Goal: Communication & Community: Answer question/provide support

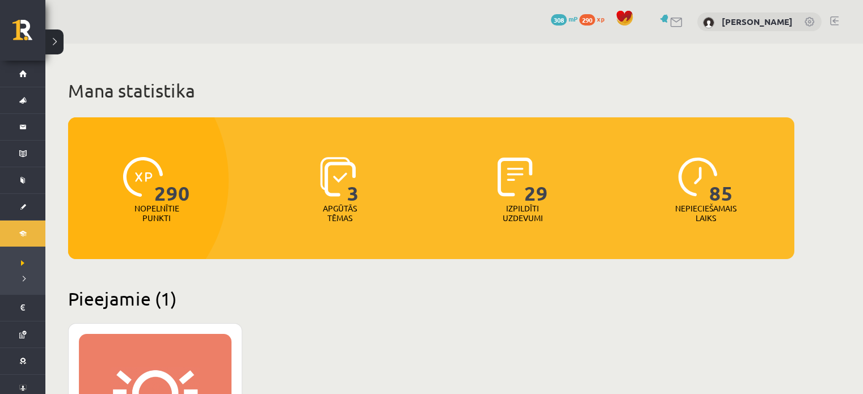
scroll to position [667, 0]
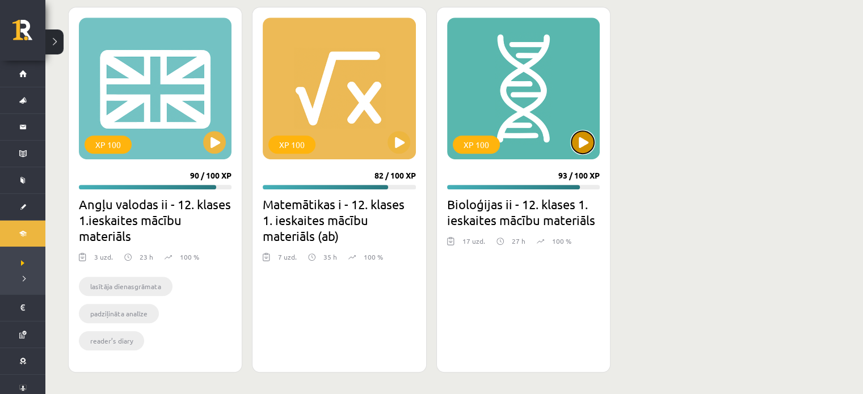
click at [580, 131] on button at bounding box center [582, 142] width 23 height 23
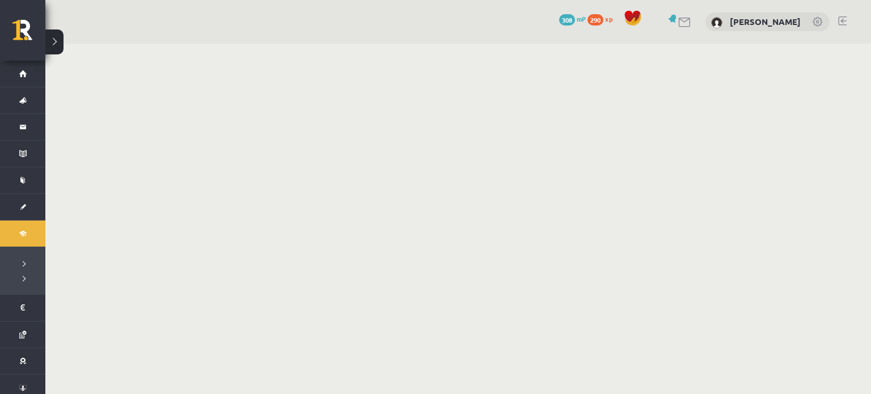
click at [572, 197] on body "0 Dāvanas 308 mP 290 xp Eva Evelīna Cabule Sākums Aktuāli Kā mācīties eSKOLĀ Ko…" at bounding box center [435, 197] width 871 height 394
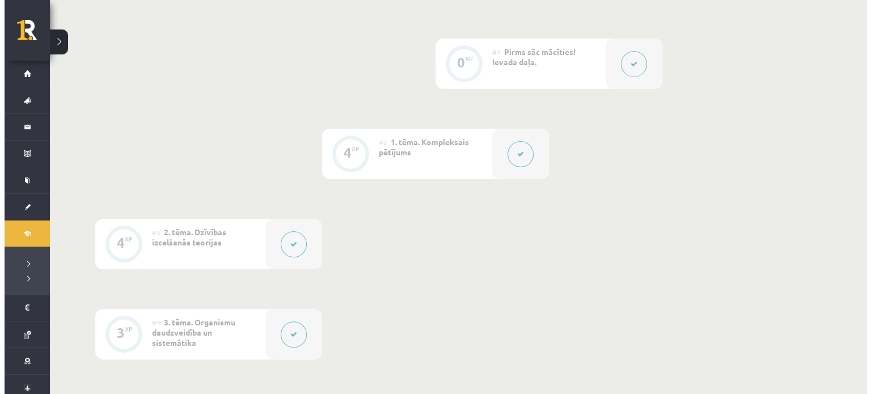
scroll to position [301, 0]
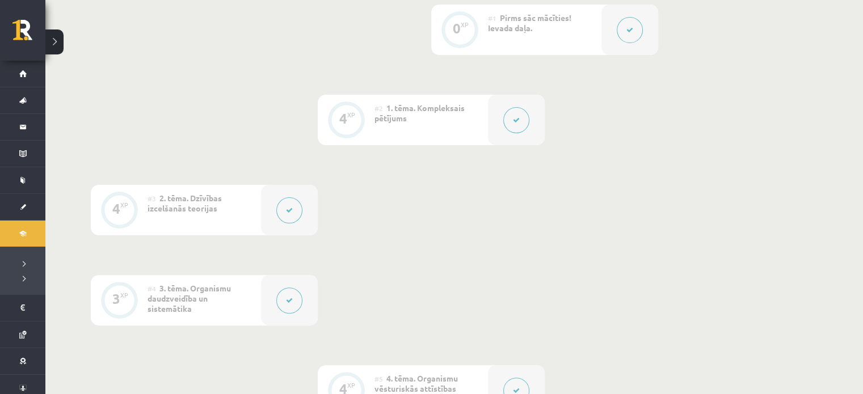
click at [511, 113] on button at bounding box center [516, 120] width 26 height 26
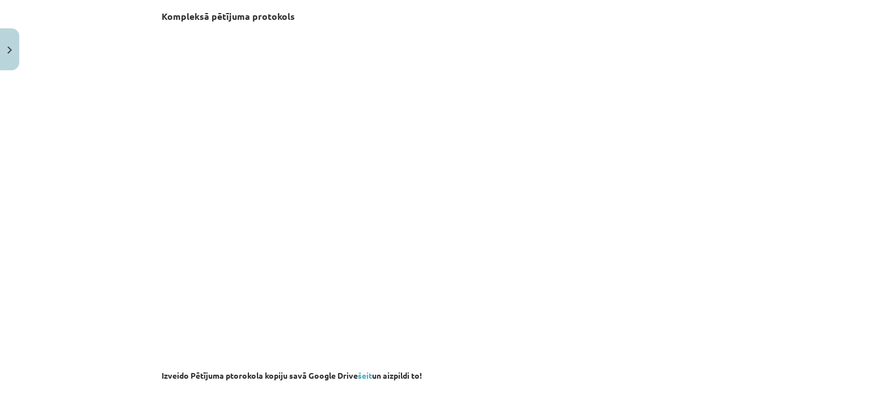
scroll to position [0, 0]
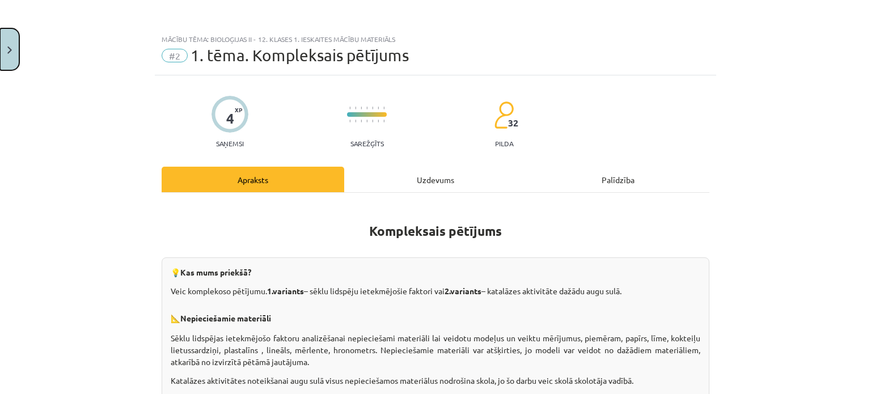
click at [2, 39] on button "Close" at bounding box center [9, 49] width 19 height 42
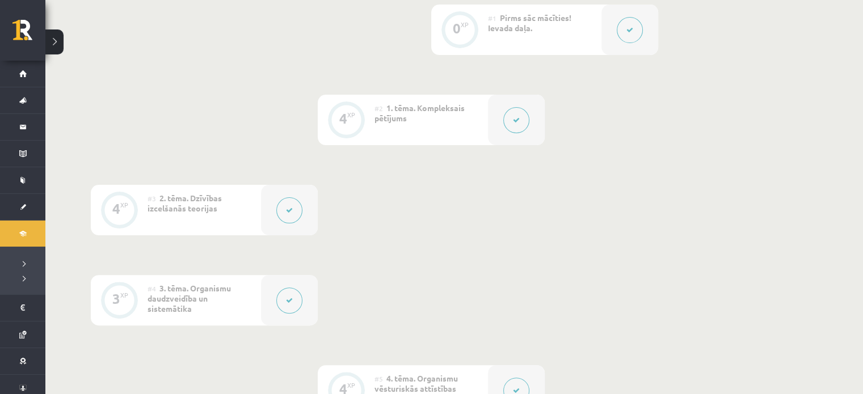
click at [513, 123] on icon at bounding box center [516, 120] width 7 height 7
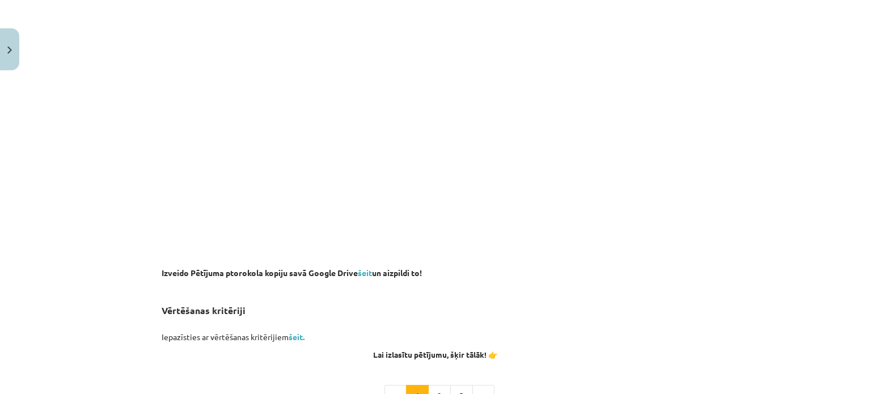
scroll to position [450, 0]
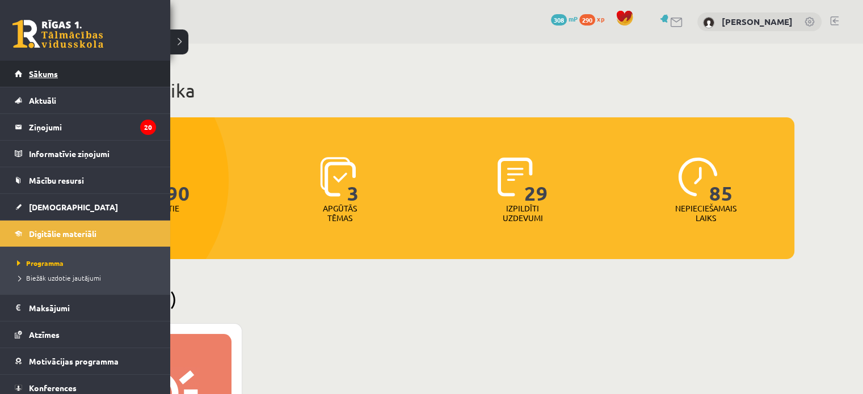
click at [27, 73] on link "Sākums" at bounding box center [85, 74] width 141 height 26
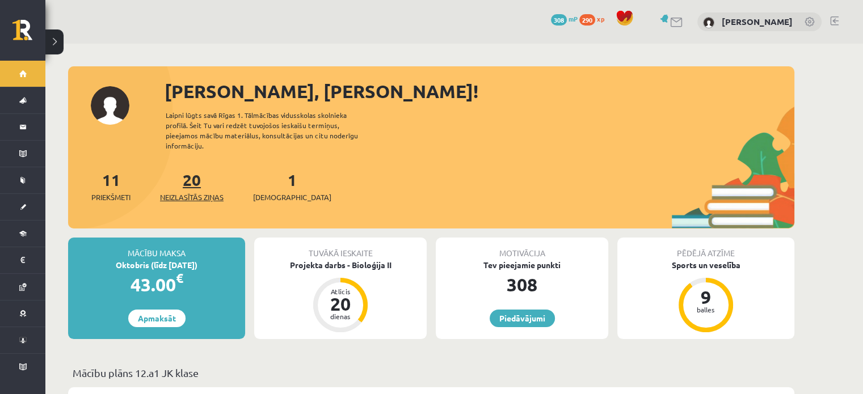
click at [188, 173] on link "20 Neizlasītās ziņas" at bounding box center [192, 186] width 64 height 33
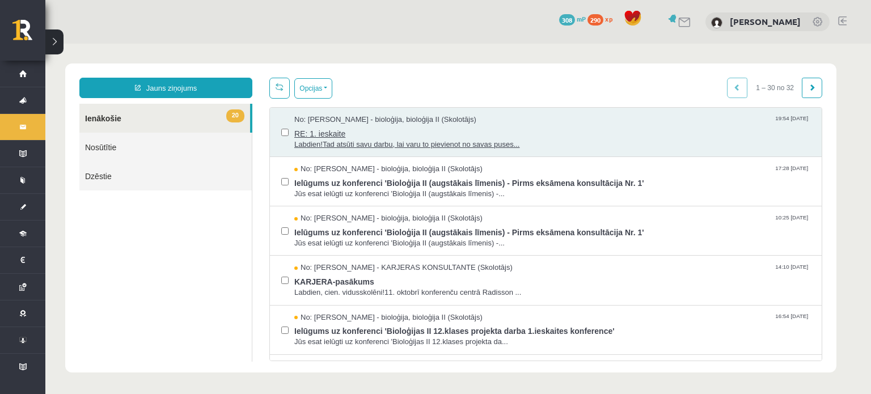
click at [393, 140] on span "Labdien!Tad atsūti savu darbu, lai varu to pievienot no savas puses..." at bounding box center [552, 145] width 516 height 11
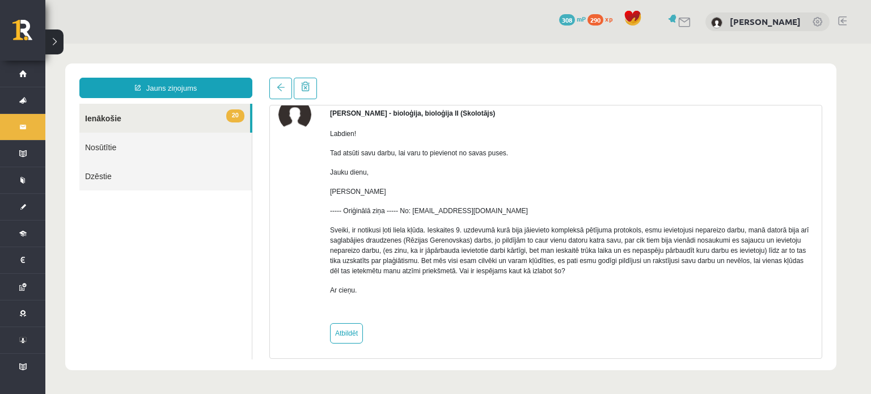
scroll to position [62, 0]
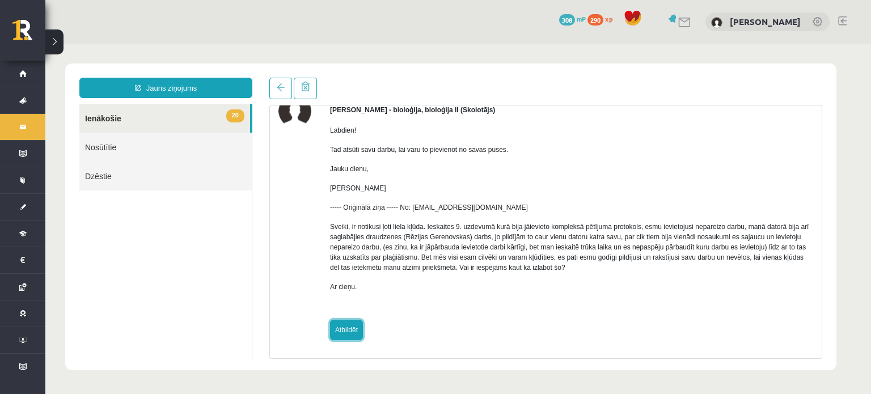
click at [340, 333] on link "Atbildēt" at bounding box center [346, 330] width 33 height 20
type input "**********"
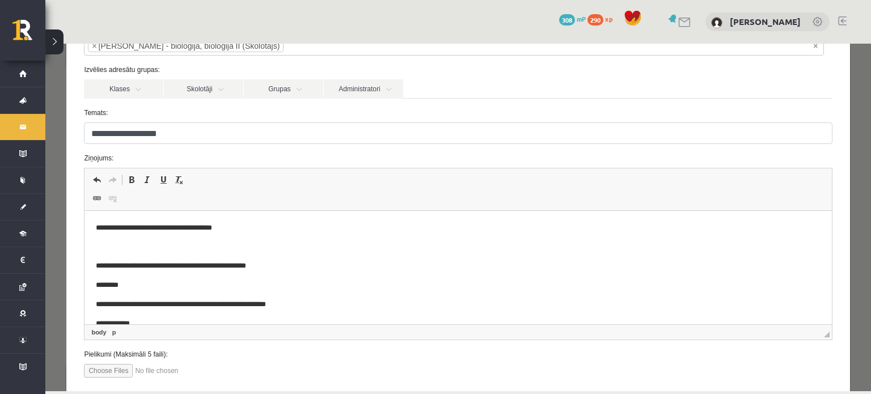
scroll to position [88, 0]
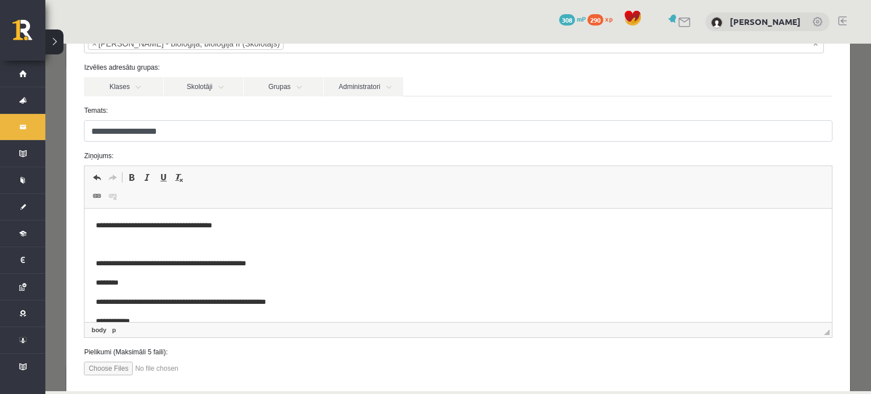
click at [117, 364] on input "file" at bounding box center [148, 369] width 129 height 14
type input "**********"
click at [182, 369] on input "file" at bounding box center [148, 369] width 129 height 14
click at [109, 365] on input "file" at bounding box center [148, 369] width 129 height 14
type input "**********"
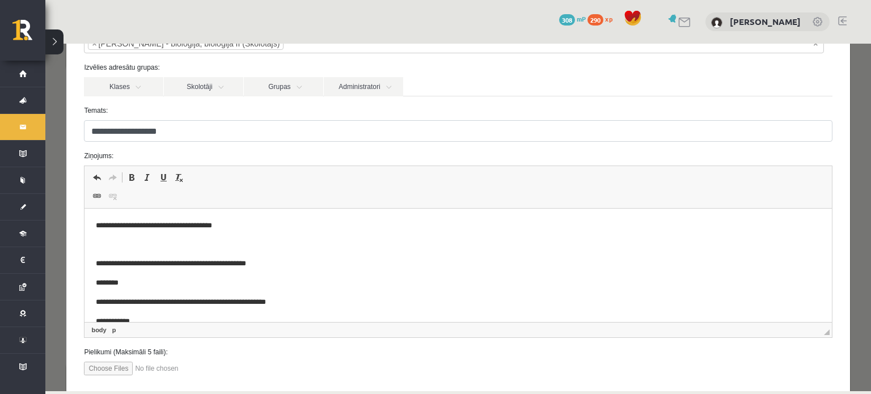
click at [192, 369] on input "file" at bounding box center [148, 369] width 129 height 14
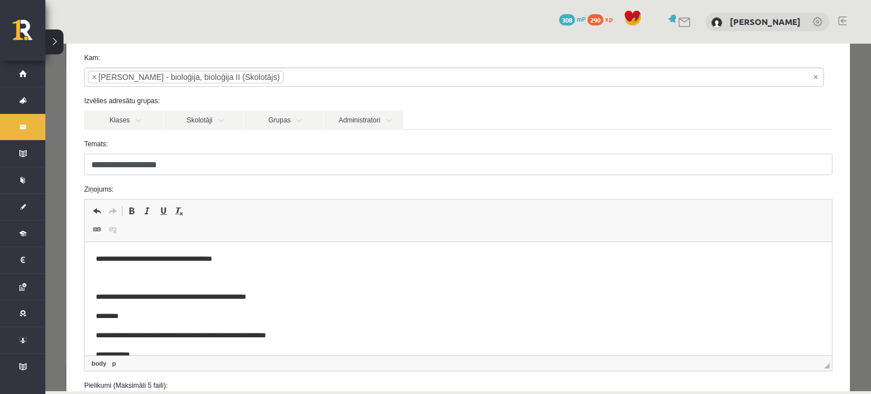
scroll to position [54, 0]
click at [96, 233] on span at bounding box center [96, 230] width 9 height 9
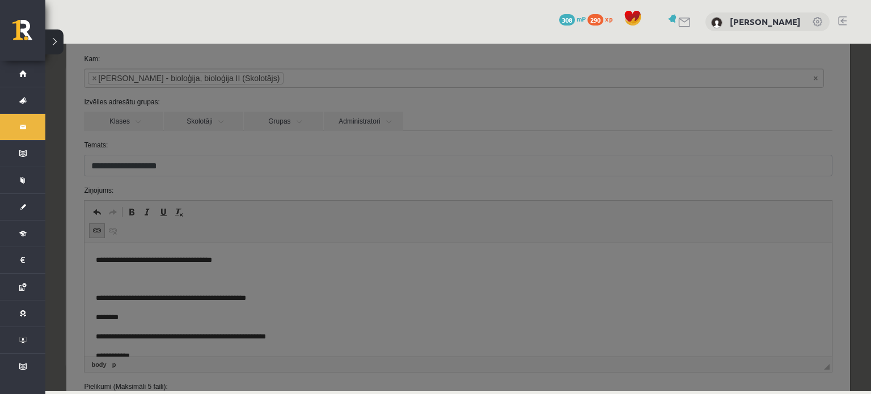
scroll to position [0, 0]
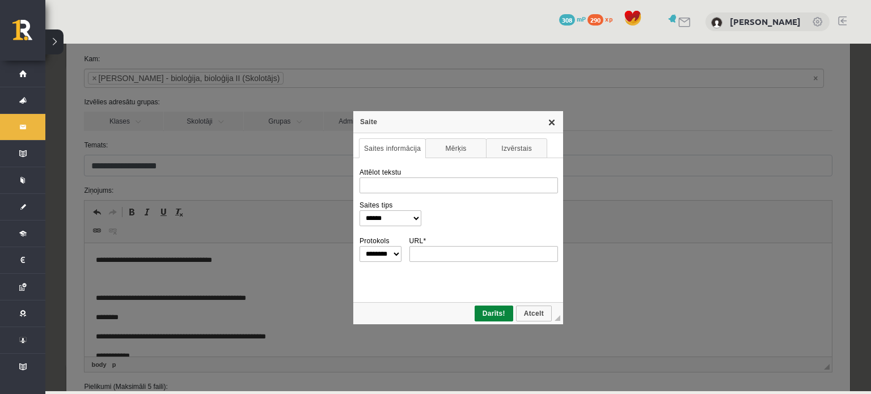
click at [556, 121] on link "X" at bounding box center [551, 121] width 9 height 9
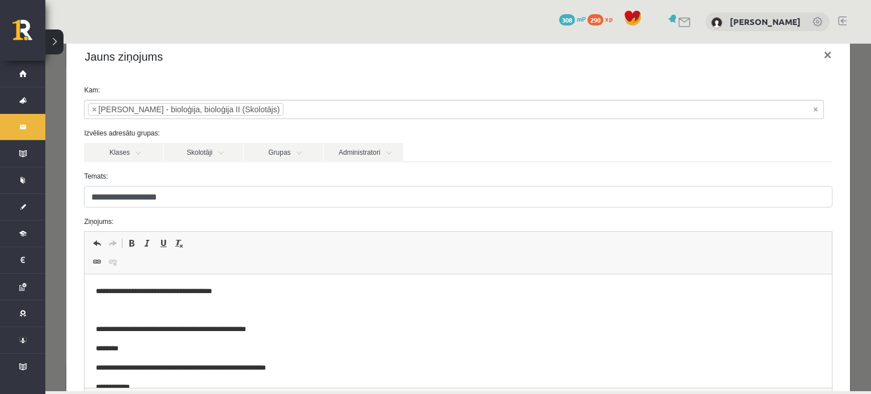
scroll to position [26, 0]
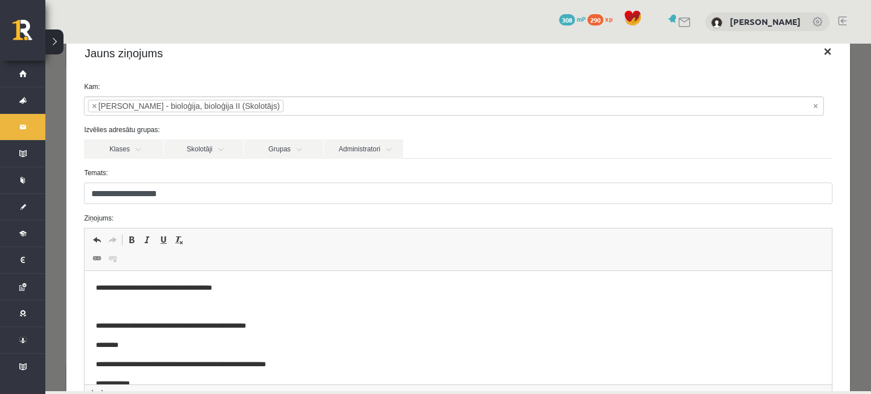
click at [818, 50] on button "×" at bounding box center [828, 52] width 26 height 32
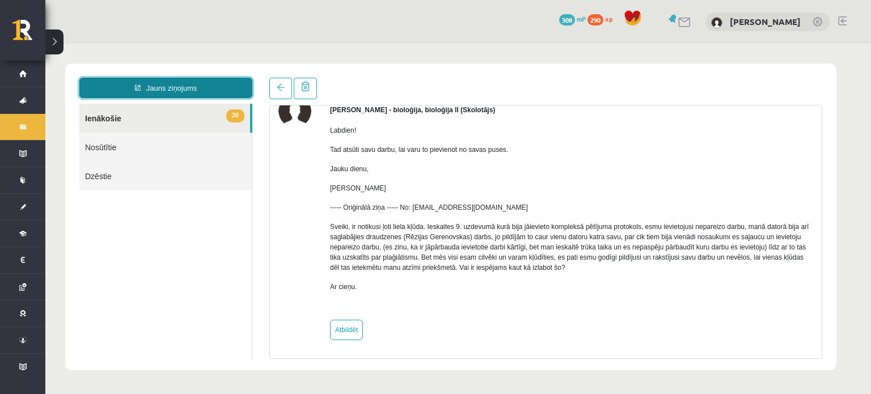
click at [163, 92] on link "Jauns ziņojums" at bounding box center [165, 88] width 173 height 20
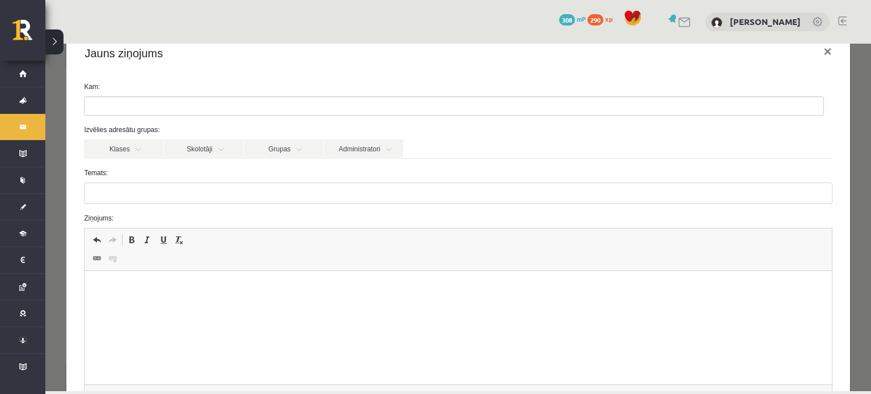
scroll to position [0, 0]
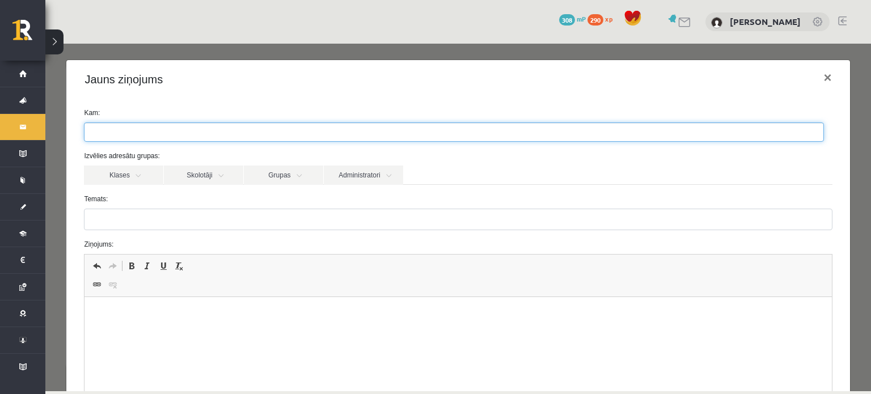
click at [136, 126] on ul at bounding box center [454, 132] width 739 height 18
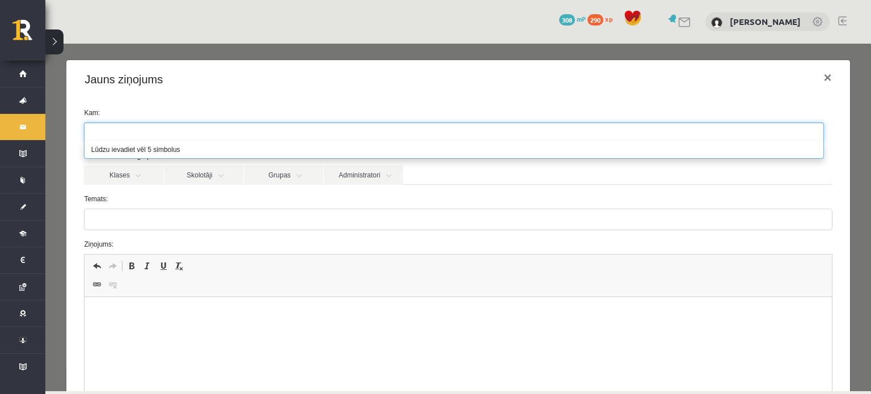
click at [236, 197] on label "Temats:" at bounding box center [457, 199] width 765 height 10
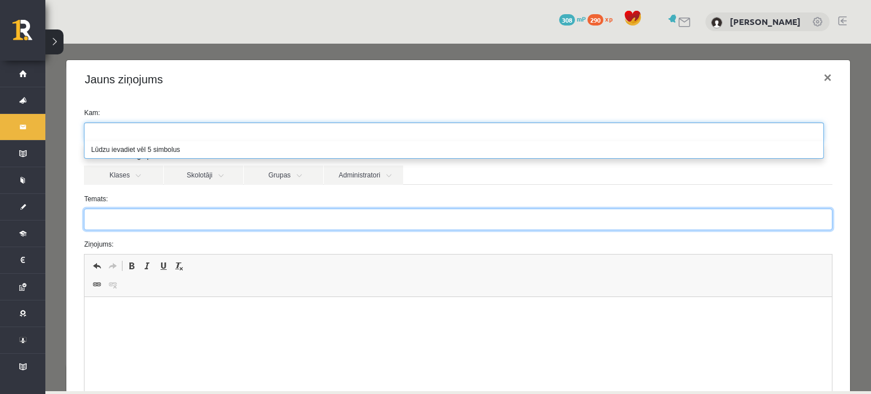
click at [236, 209] on input "Temats:" at bounding box center [458, 220] width 748 height 22
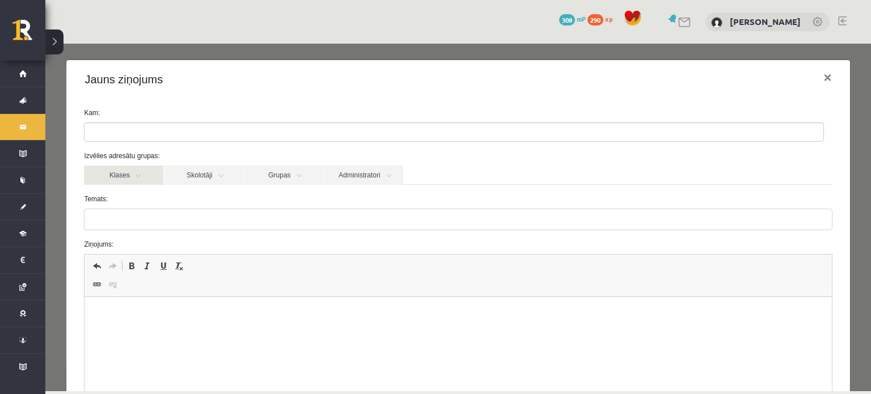
click at [140, 176] on link "Klases" at bounding box center [123, 175] width 79 height 19
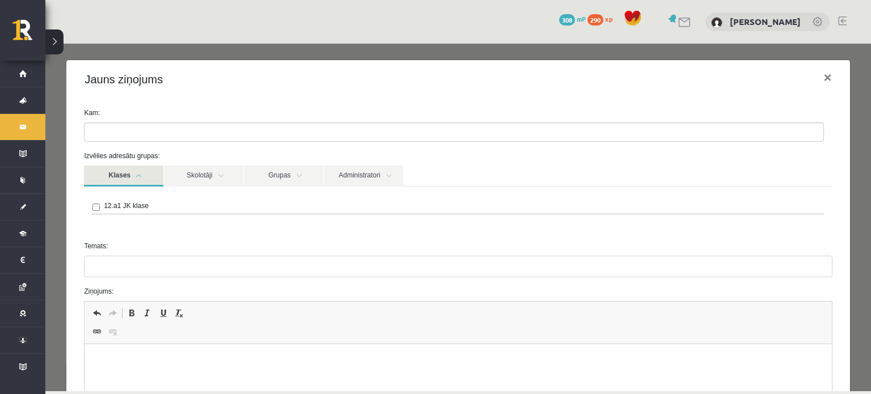
click at [140, 176] on link "Klases" at bounding box center [123, 176] width 79 height 21
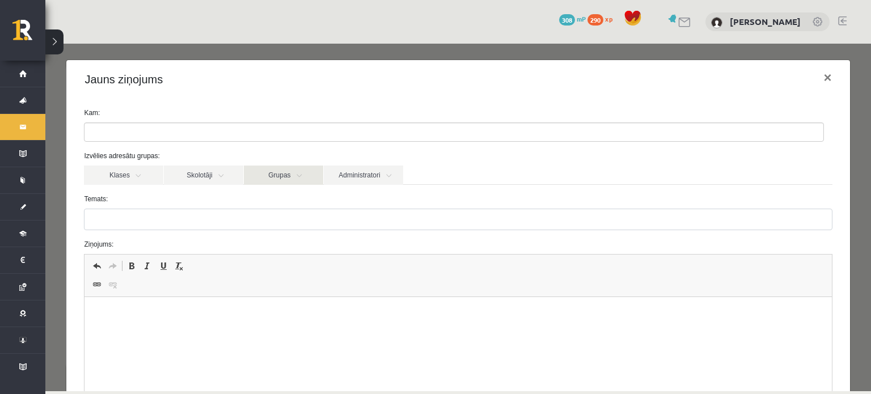
click at [286, 179] on link "Grupas" at bounding box center [283, 175] width 79 height 19
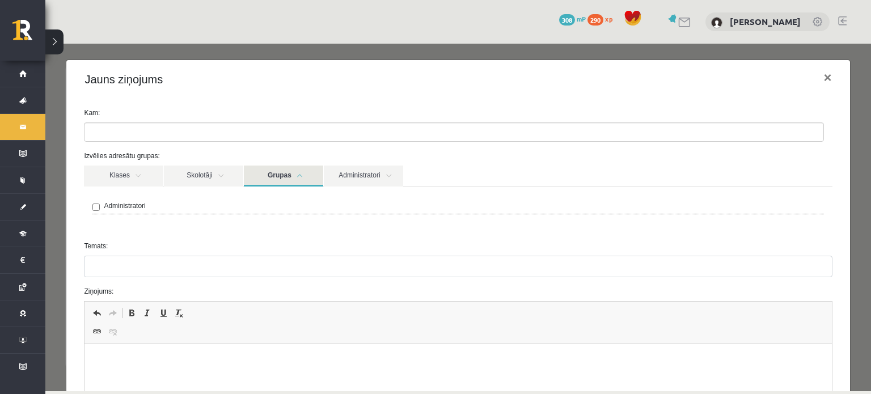
click at [286, 179] on link "Grupas" at bounding box center [283, 176] width 79 height 21
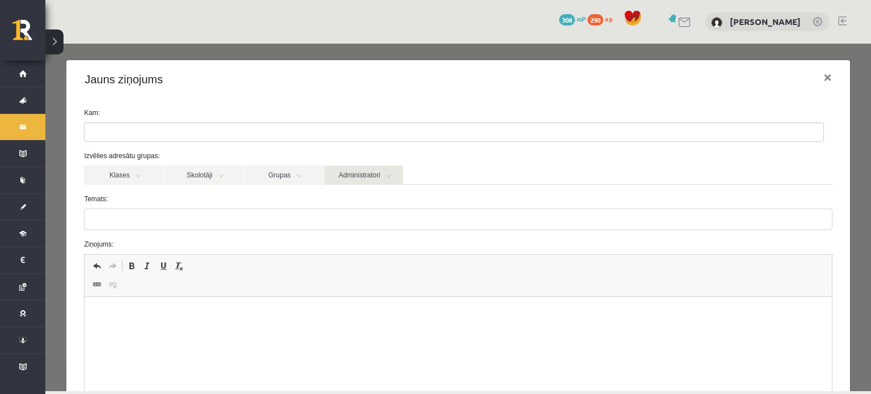
click at [374, 170] on link "Administratori" at bounding box center [363, 175] width 79 height 19
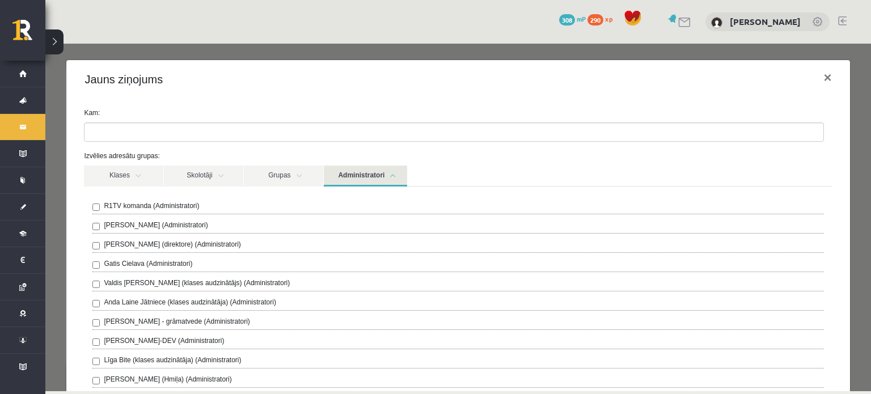
click at [374, 170] on link "Administratori" at bounding box center [365, 176] width 83 height 21
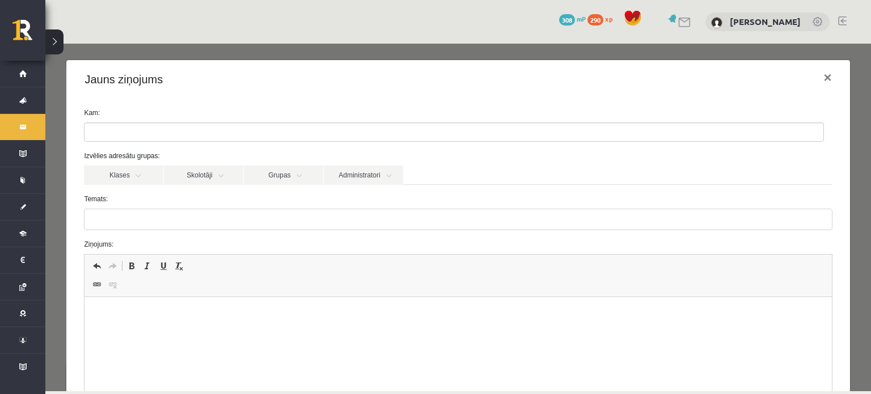
click at [150, 136] on ul at bounding box center [454, 132] width 739 height 18
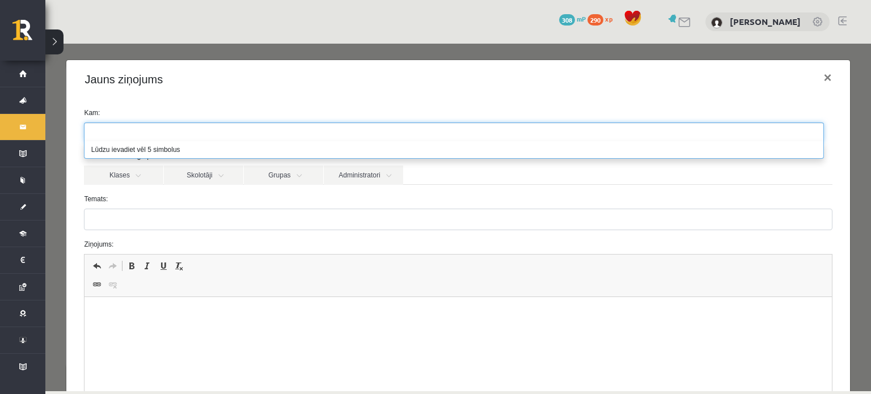
type input "*"
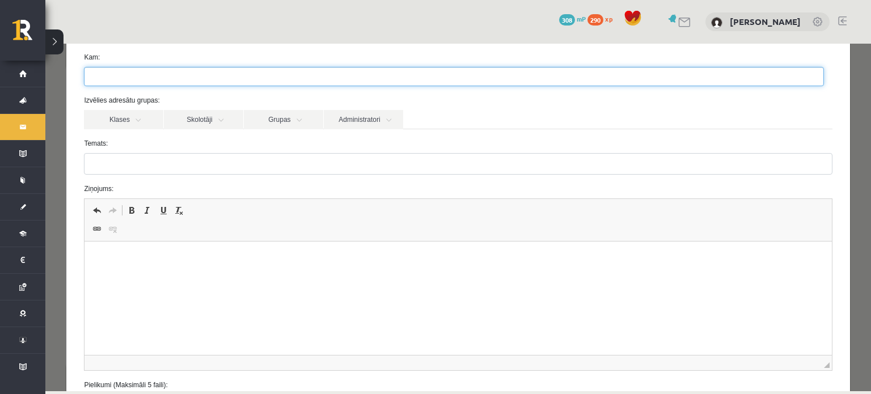
scroll to position [152, 0]
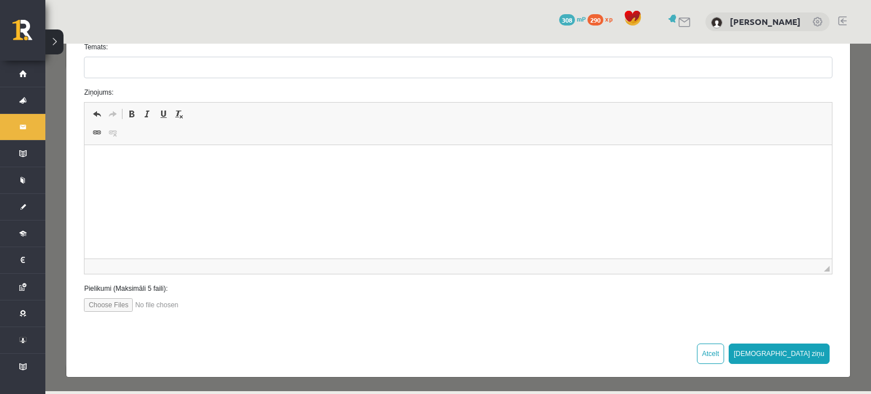
click at [102, 305] on input "file" at bounding box center [148, 305] width 129 height 14
type input "**********"
click at [158, 303] on input "file" at bounding box center [148, 305] width 129 height 14
click at [197, 300] on input "file" at bounding box center [148, 305] width 129 height 14
click at [112, 303] on input "file" at bounding box center [148, 305] width 129 height 14
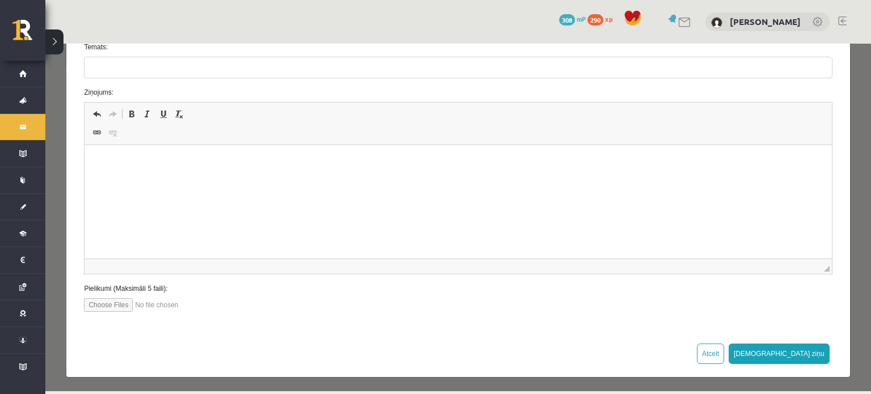
type input "**********"
click at [173, 180] on html at bounding box center [458, 162] width 747 height 35
click at [250, 306] on div at bounding box center [457, 305] width 765 height 14
click at [180, 180] on html at bounding box center [458, 162] width 747 height 35
click at [121, 62] on input "Temats:" at bounding box center [458, 68] width 748 height 22
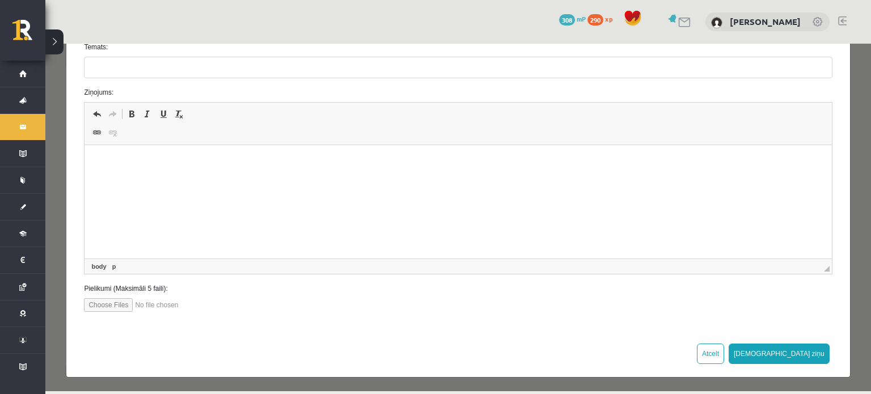
click at [211, 180] on html at bounding box center [458, 162] width 747 height 35
click at [182, 305] on input "file" at bounding box center [148, 305] width 129 height 14
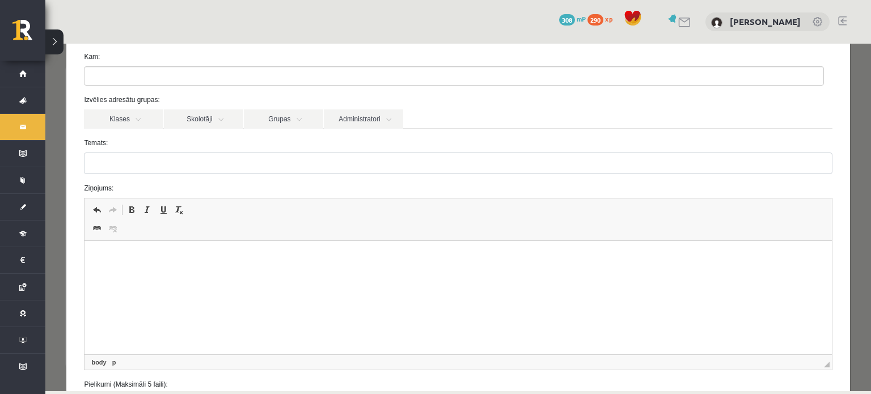
scroll to position [0, 0]
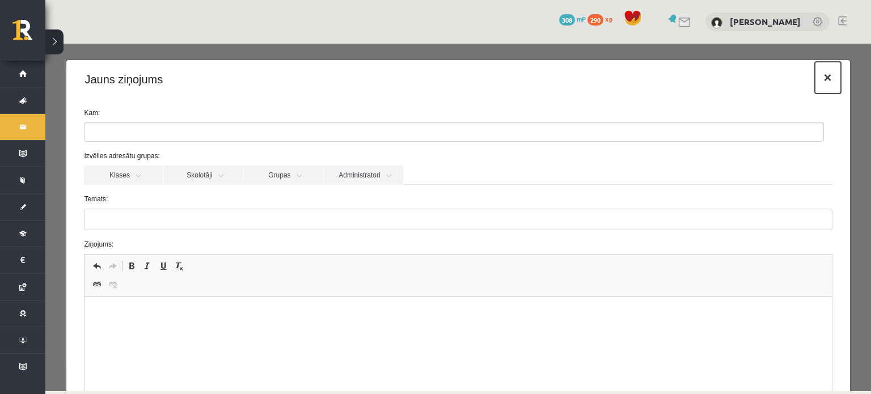
click at [815, 79] on button "×" at bounding box center [828, 78] width 26 height 32
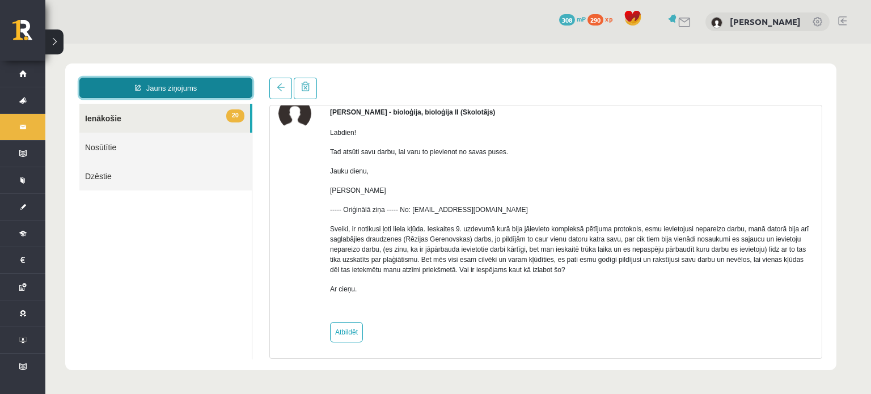
scroll to position [62, 0]
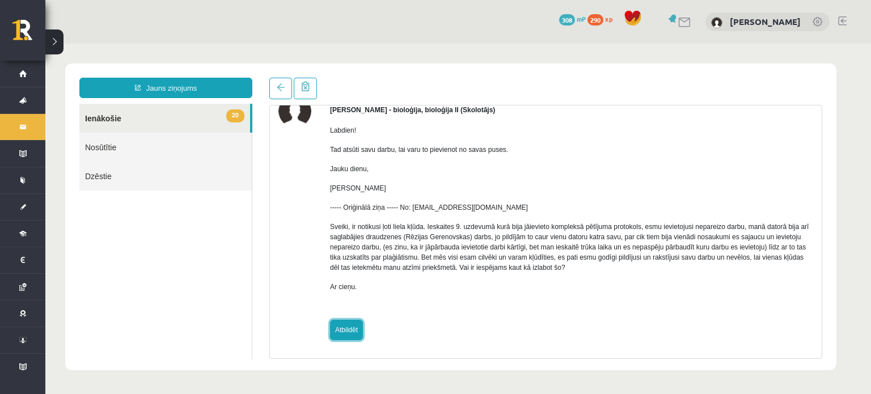
click at [352, 333] on link "Atbildēt" at bounding box center [346, 330] width 33 height 20
type input "**********"
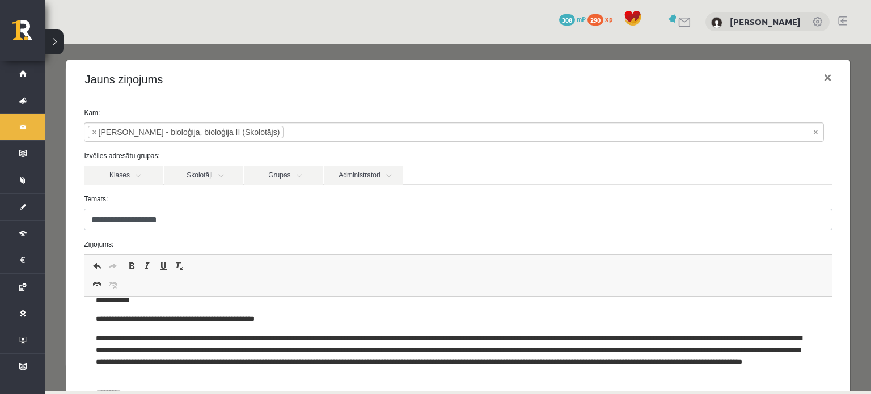
scroll to position [0, 0]
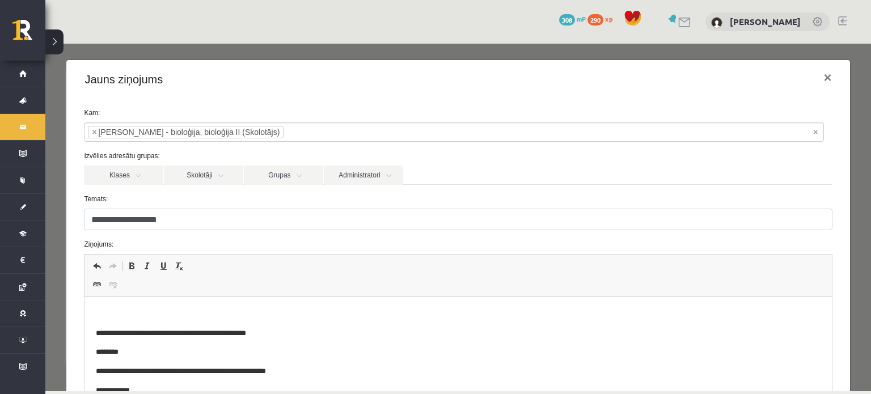
drag, startPoint x: 819, startPoint y: 366, endPoint x: 870, endPoint y: 539, distance: 180.9
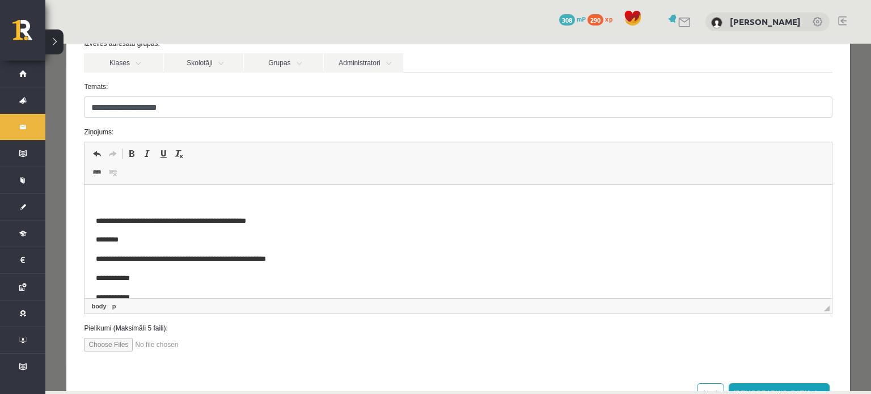
scroll to position [144, 0]
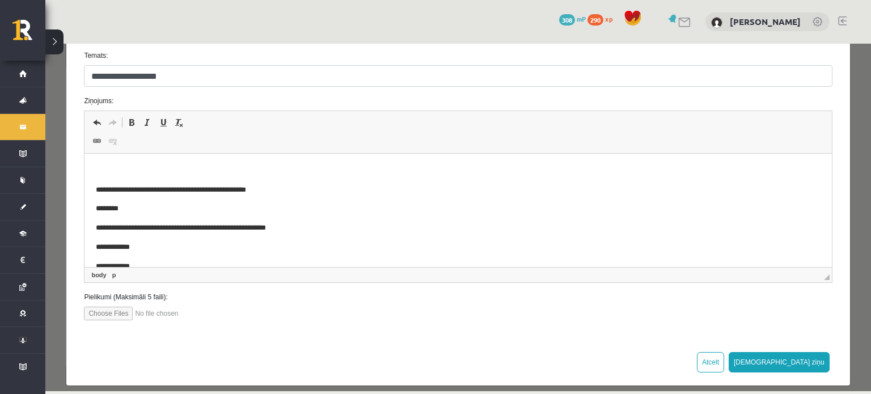
click at [107, 315] on input "file" at bounding box center [148, 314] width 129 height 14
type input "**********"
click at [196, 313] on input "file" at bounding box center [148, 314] width 129 height 14
click at [116, 313] on input "file" at bounding box center [148, 314] width 129 height 14
type input "**********"
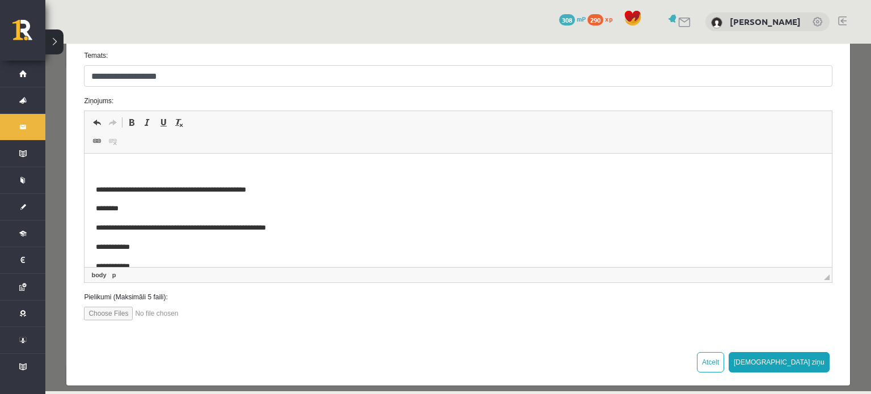
click at [184, 313] on input "file" at bounding box center [148, 314] width 129 height 14
click at [98, 312] on input "file" at bounding box center [148, 314] width 129 height 14
click at [104, 316] on input "file" at bounding box center [148, 314] width 129 height 14
click at [107, 310] on input "file" at bounding box center [148, 314] width 129 height 14
type input "**********"
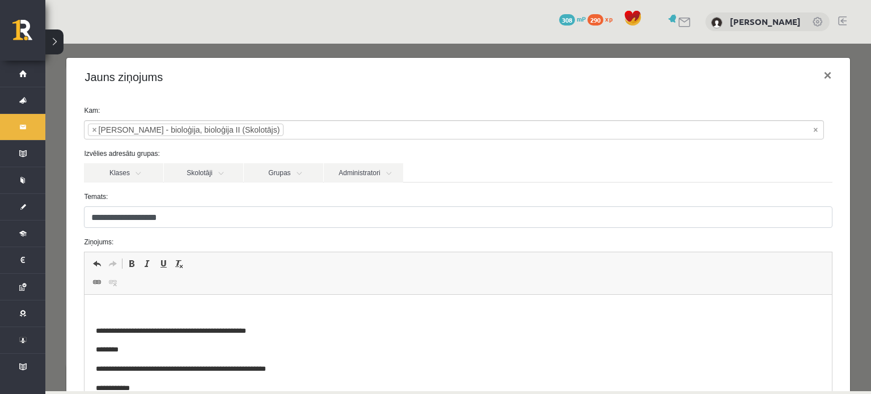
scroll to position [0, 0]
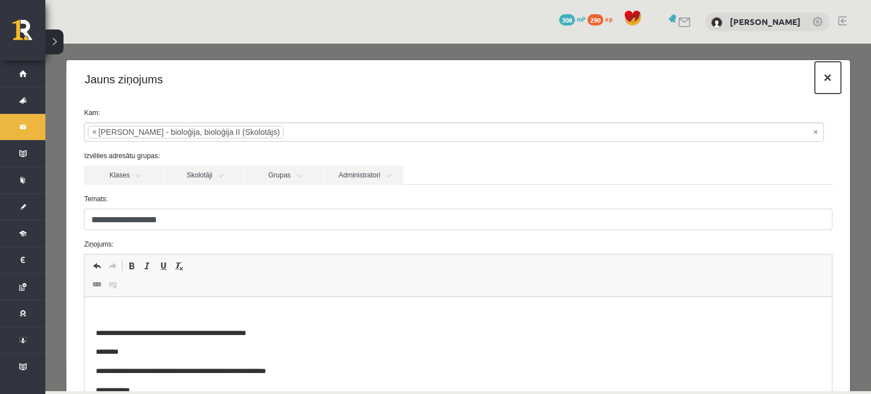
click at [815, 79] on button "×" at bounding box center [828, 78] width 26 height 32
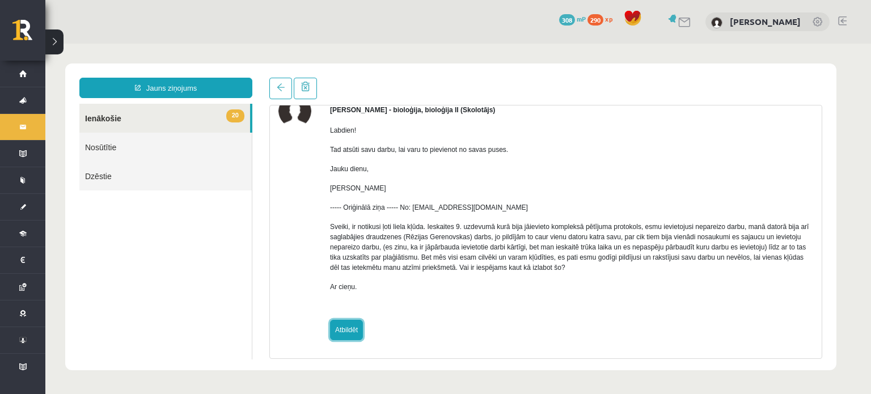
click at [340, 328] on link "Atbildēt" at bounding box center [346, 330] width 33 height 20
type input "**********"
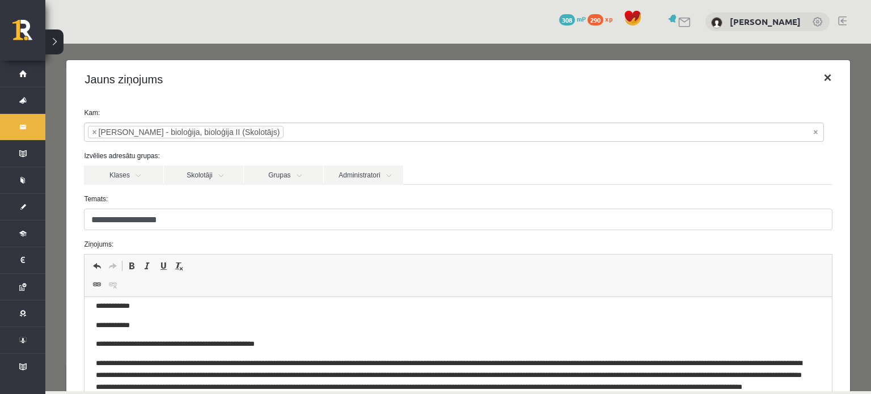
click at [820, 79] on button "×" at bounding box center [828, 78] width 26 height 32
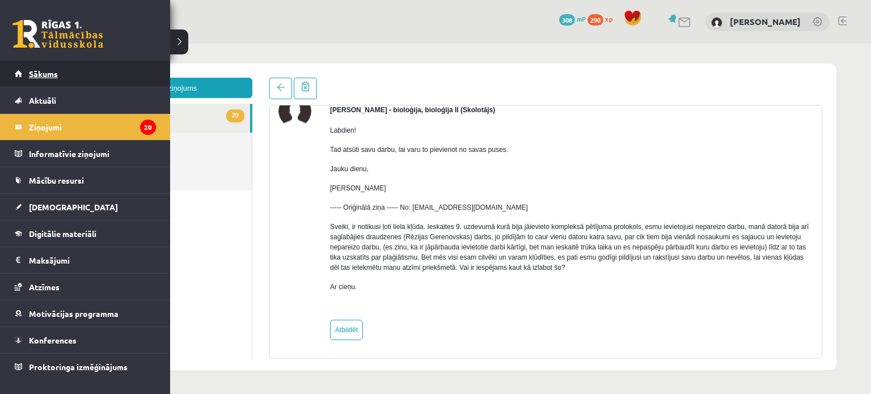
click at [52, 78] on link "Sākums" at bounding box center [85, 74] width 141 height 26
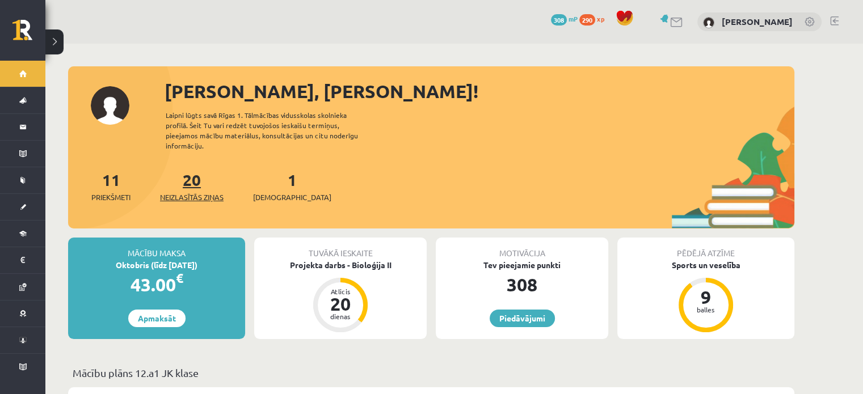
click at [193, 176] on link "20 Neizlasītās ziņas" at bounding box center [192, 186] width 64 height 33
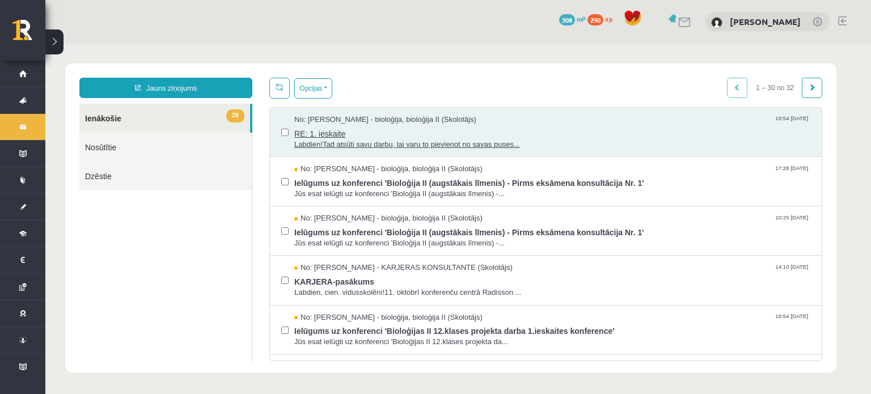
click at [589, 144] on span "Labdien!Tad atsūti savu darbu, lai varu to pievienot no savas puses..." at bounding box center [552, 145] width 516 height 11
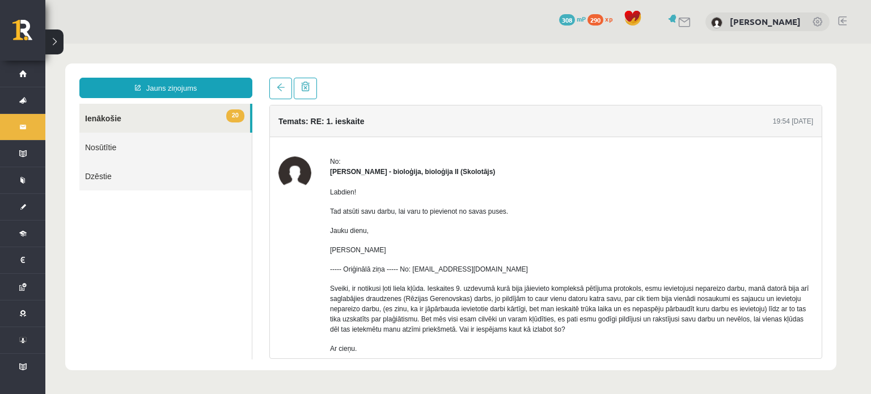
scroll to position [62, 0]
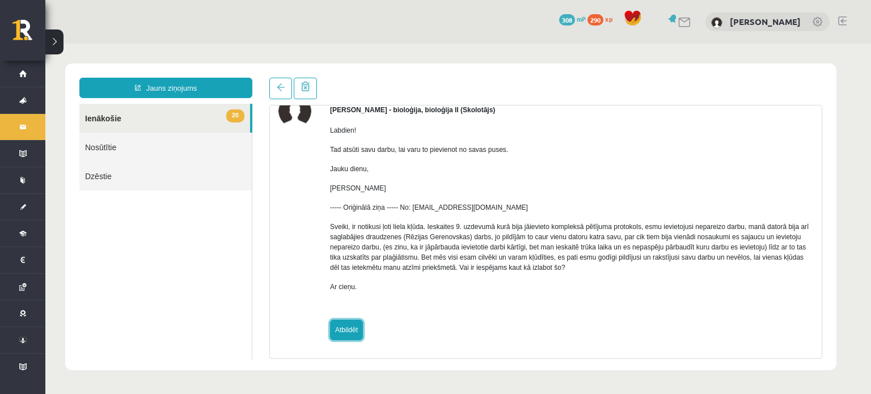
click at [348, 325] on link "Atbildēt" at bounding box center [346, 330] width 33 height 20
type input "**********"
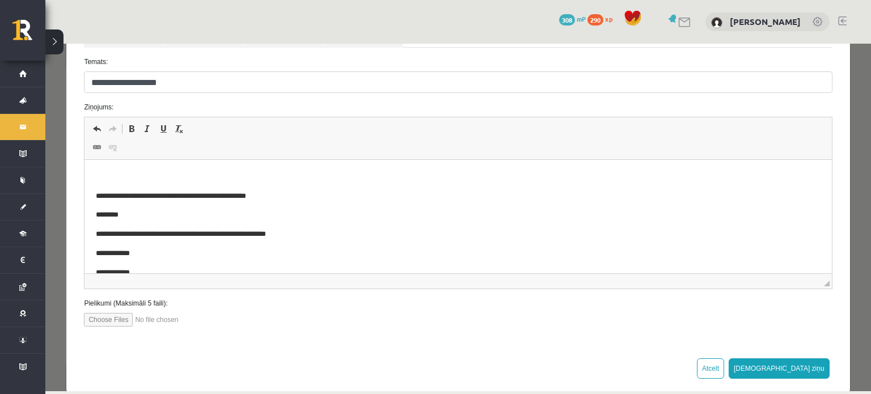
scroll to position [152, 0]
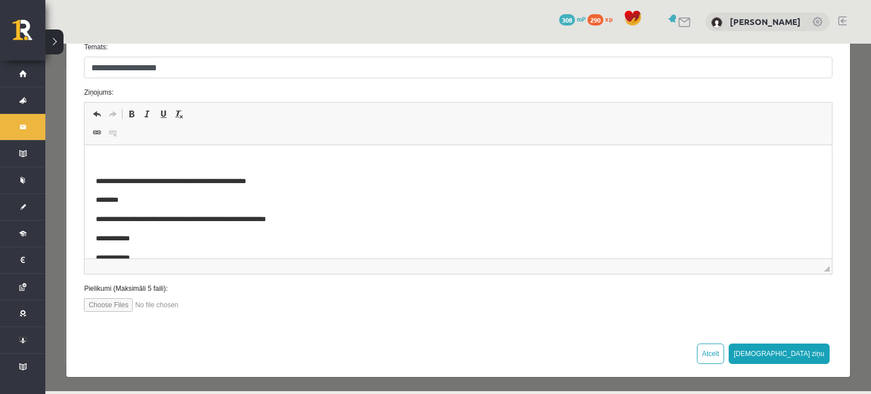
click at [100, 301] on input "file" at bounding box center [148, 305] width 129 height 14
type input "**********"
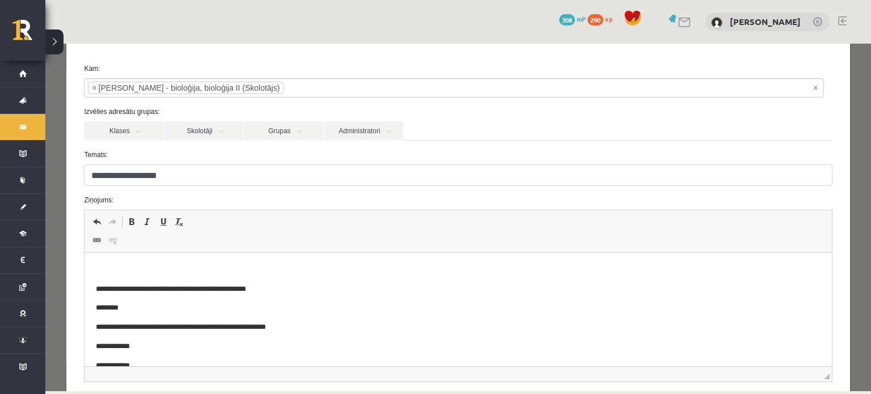
scroll to position [0, 0]
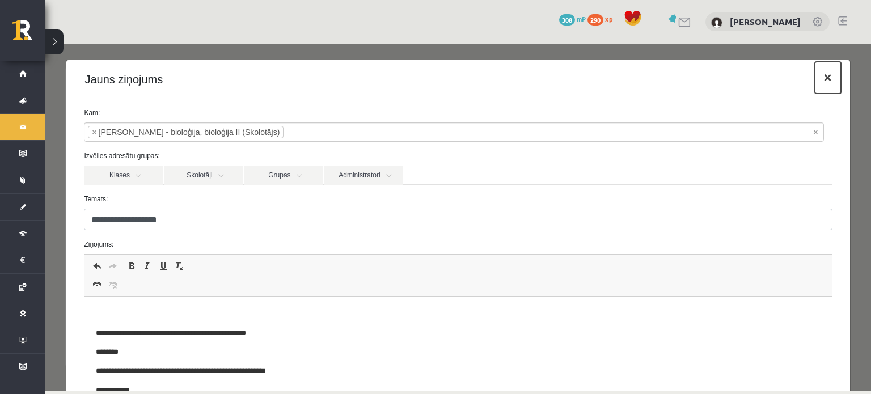
click at [820, 71] on button "×" at bounding box center [828, 78] width 26 height 32
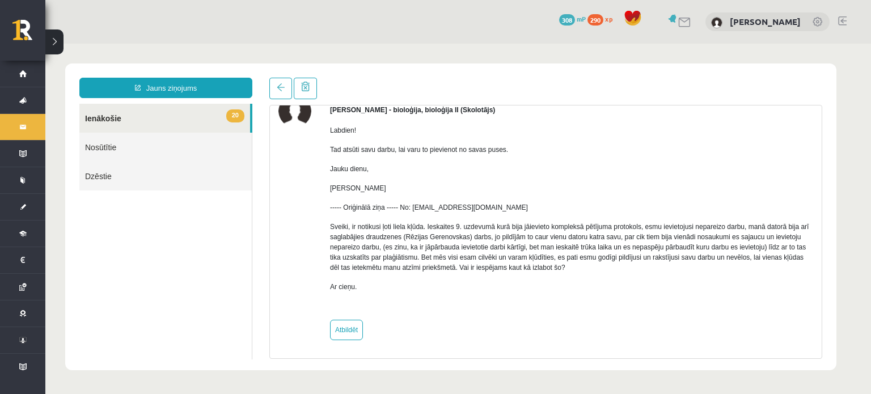
click at [115, 149] on link "Nosūtītie" at bounding box center [165, 147] width 172 height 29
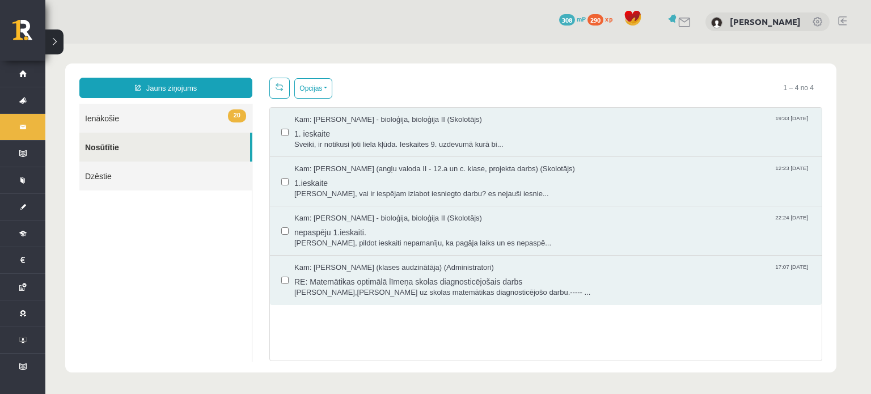
click at [123, 122] on link "20 Ienākošie" at bounding box center [165, 118] width 172 height 29
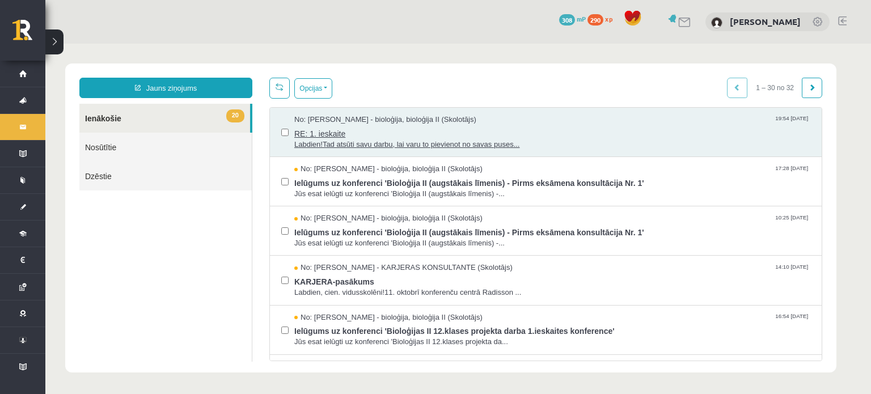
click at [355, 132] on span "RE: 1. ieskaite" at bounding box center [552, 132] width 516 height 14
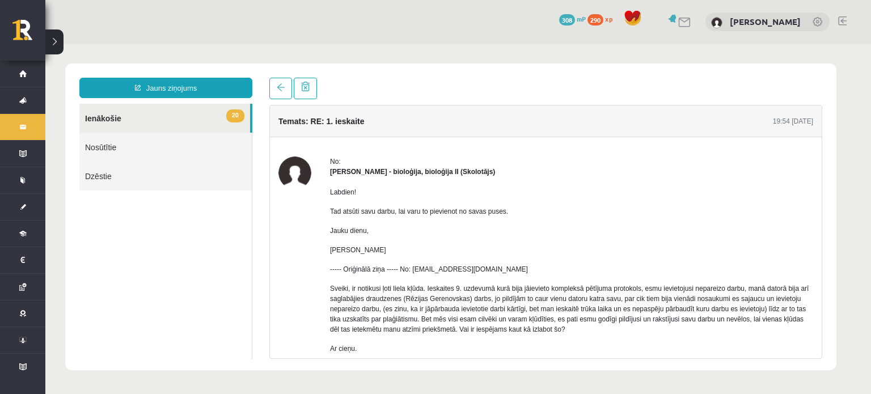
scroll to position [62, 0]
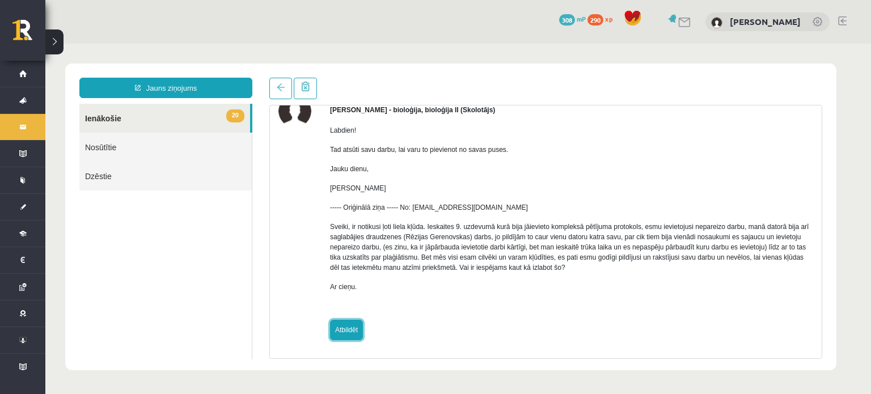
click at [345, 327] on link "Atbildēt" at bounding box center [346, 330] width 33 height 20
type input "**********"
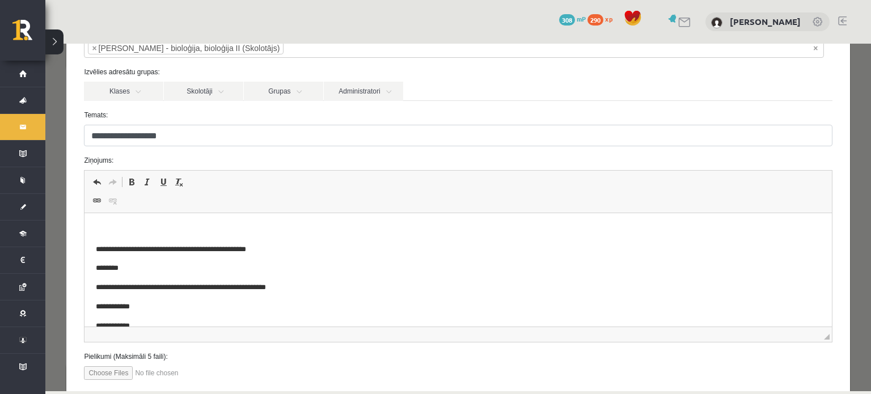
scroll to position [152, 0]
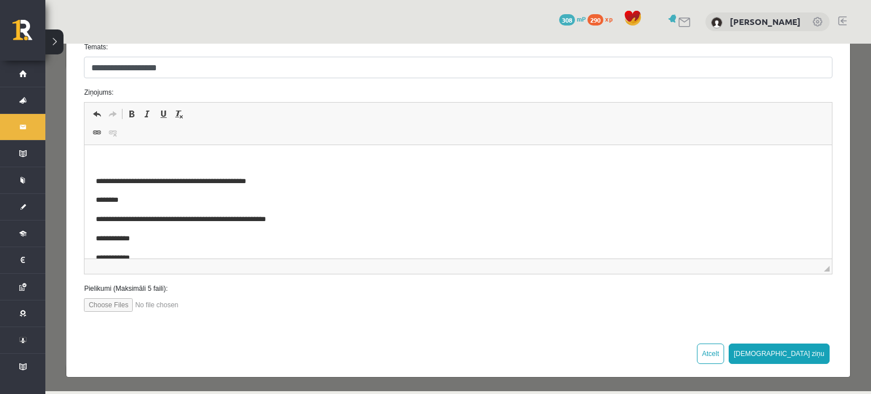
click at [110, 183] on p "**********" at bounding box center [450, 182] width 708 height 12
click at [77, 142] on div "Rich Text Editor, wiswyg-editor-47433860210820-1760301810-839 Redaktora rīkjosl…" at bounding box center [457, 188] width 765 height 172
click at [99, 157] on p "Bagātinātā teksta redaktors, wiswyg-editor-47433860210820-1760301810-839" at bounding box center [458, 163] width 724 height 12
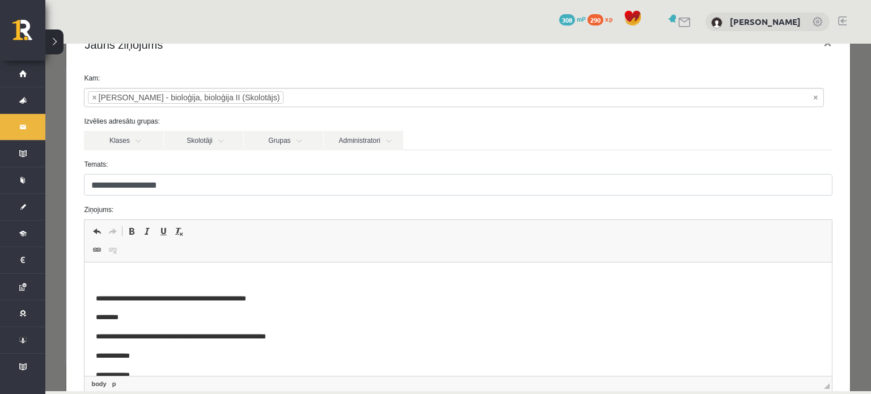
scroll to position [0, 0]
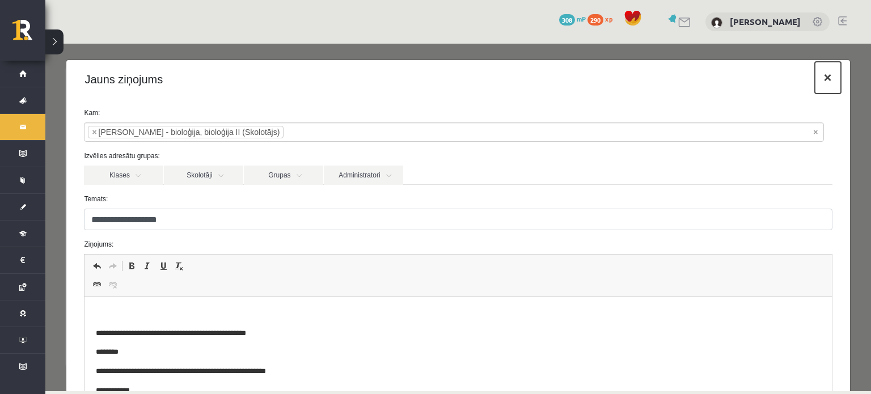
click at [816, 78] on button "×" at bounding box center [828, 78] width 26 height 32
